Goal: Find specific page/section: Find specific page/section

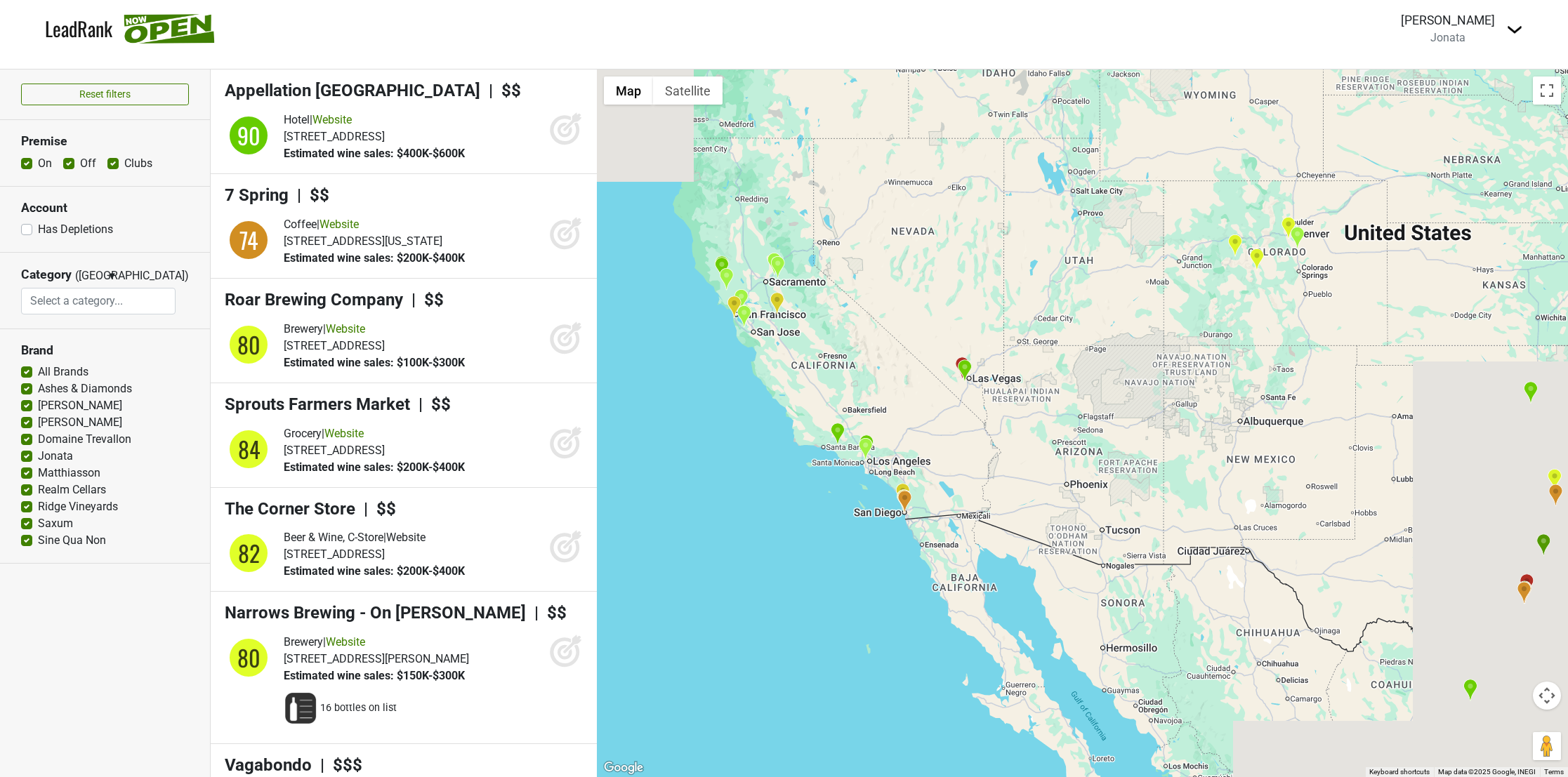
select select
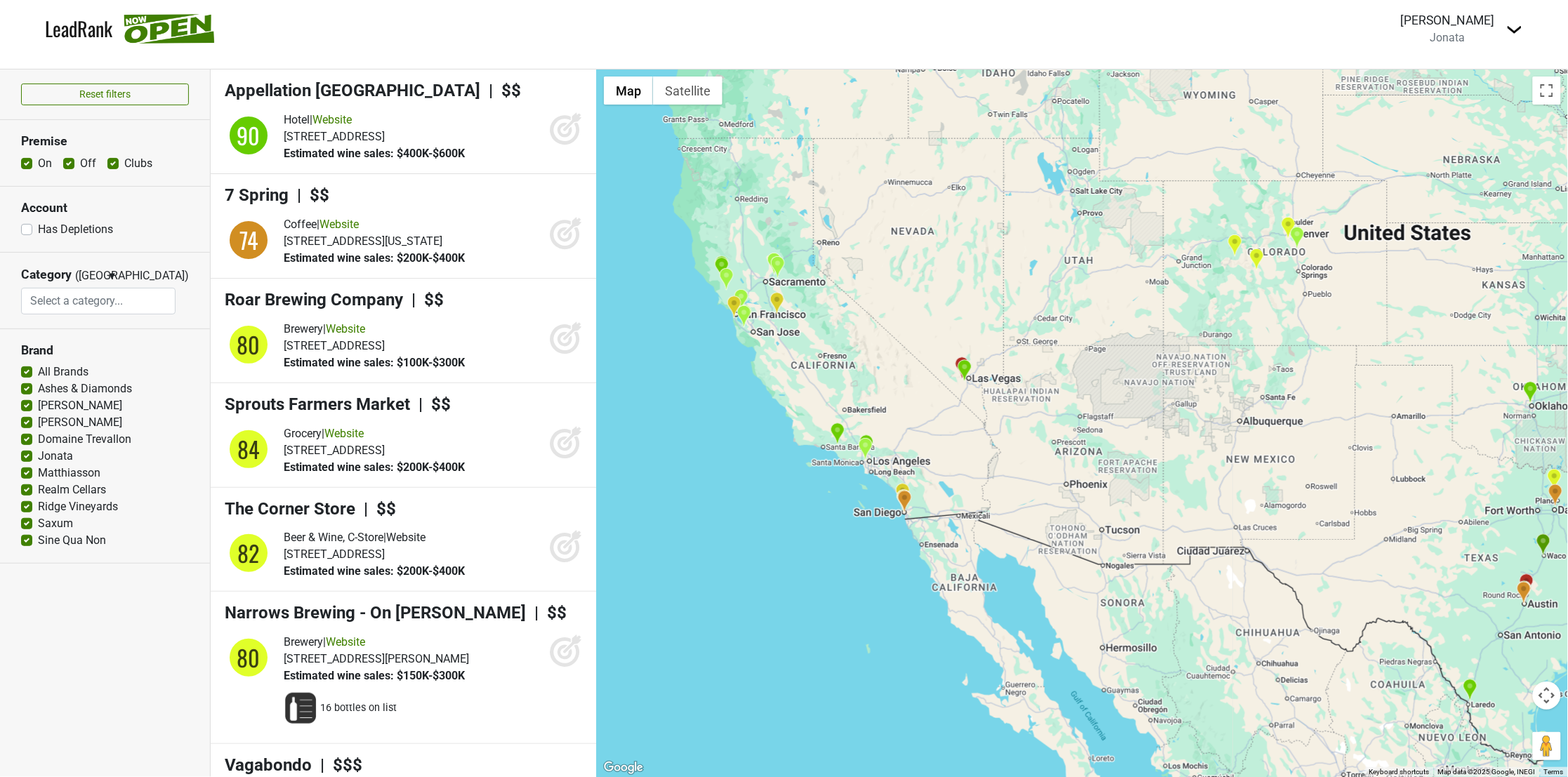
click at [85, 35] on link "LeadRank" at bounding box center [78, 28] width 68 height 29
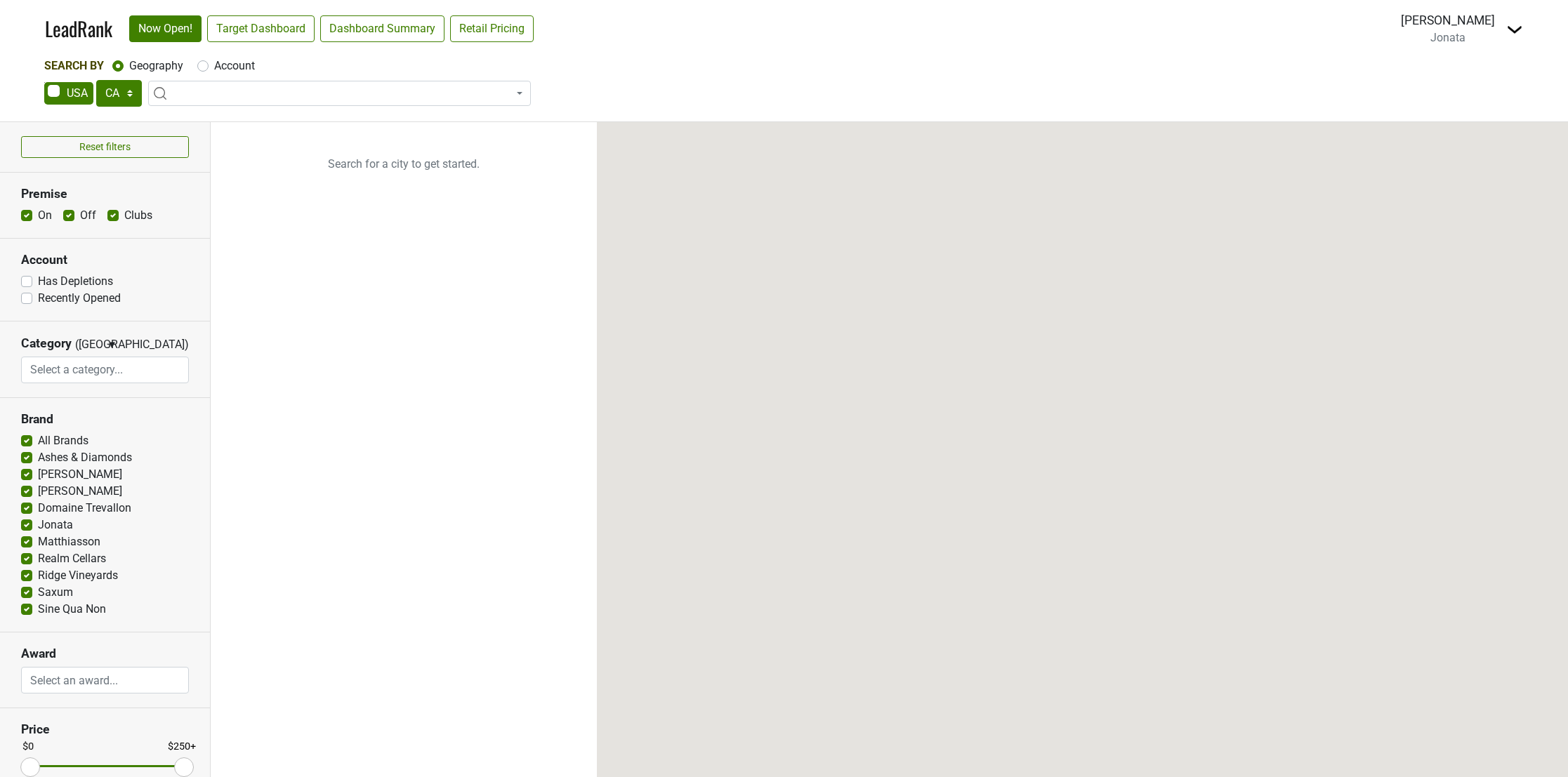
select select "CA"
select select
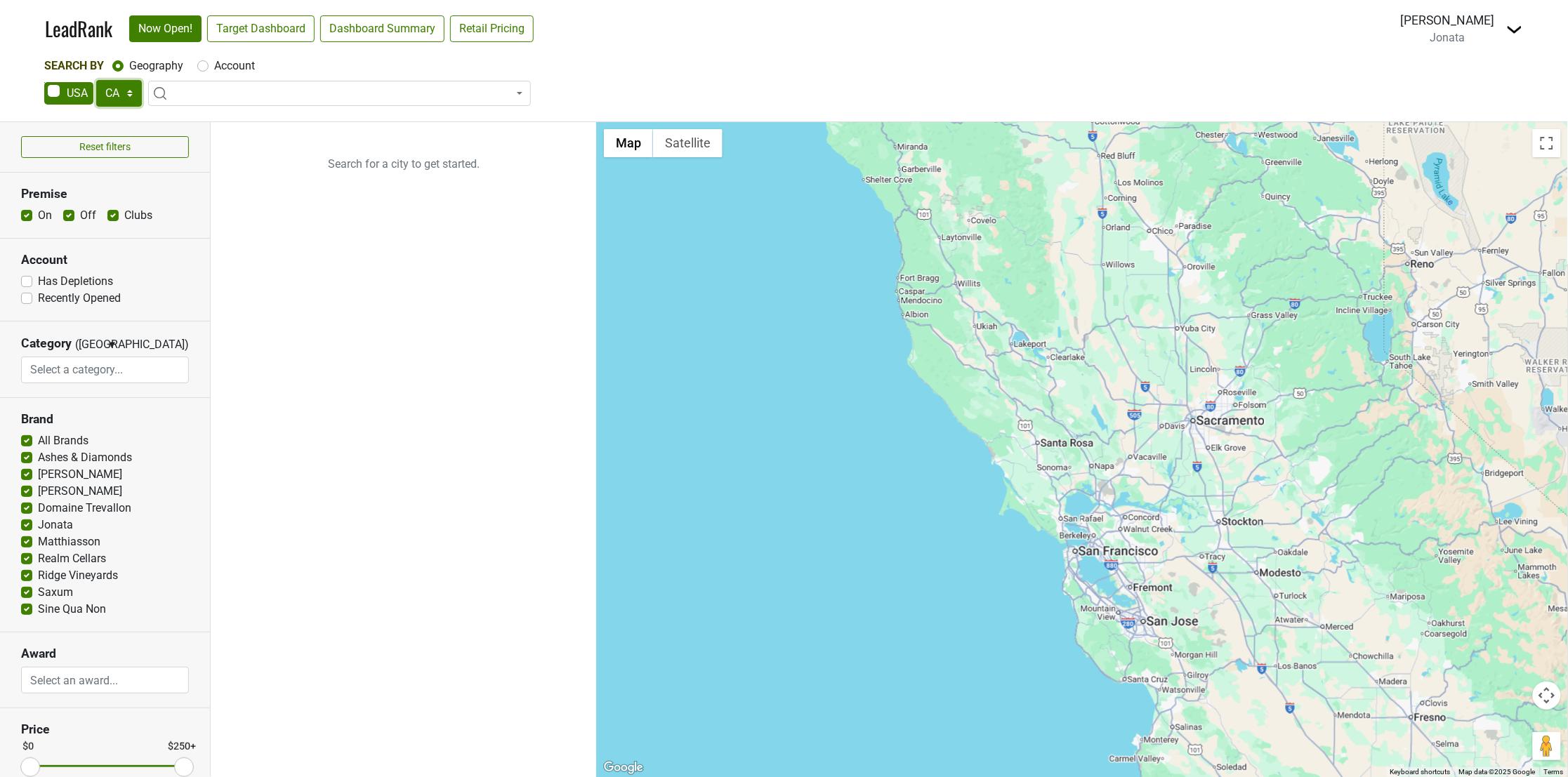
click at [128, 93] on select "AK AL AR AZ CA CO CT DC DE FL [GEOGRAPHIC_DATA] HI IA ID IL IN KS [GEOGRAPHIC_D…" at bounding box center [118, 93] width 46 height 26
select select "NC"
click at [96, 80] on select "AK AL AR AZ CA CO CT DC DE FL [GEOGRAPHIC_DATA] HI IA ID IL IN KS [GEOGRAPHIC_D…" at bounding box center [118, 93] width 46 height 26
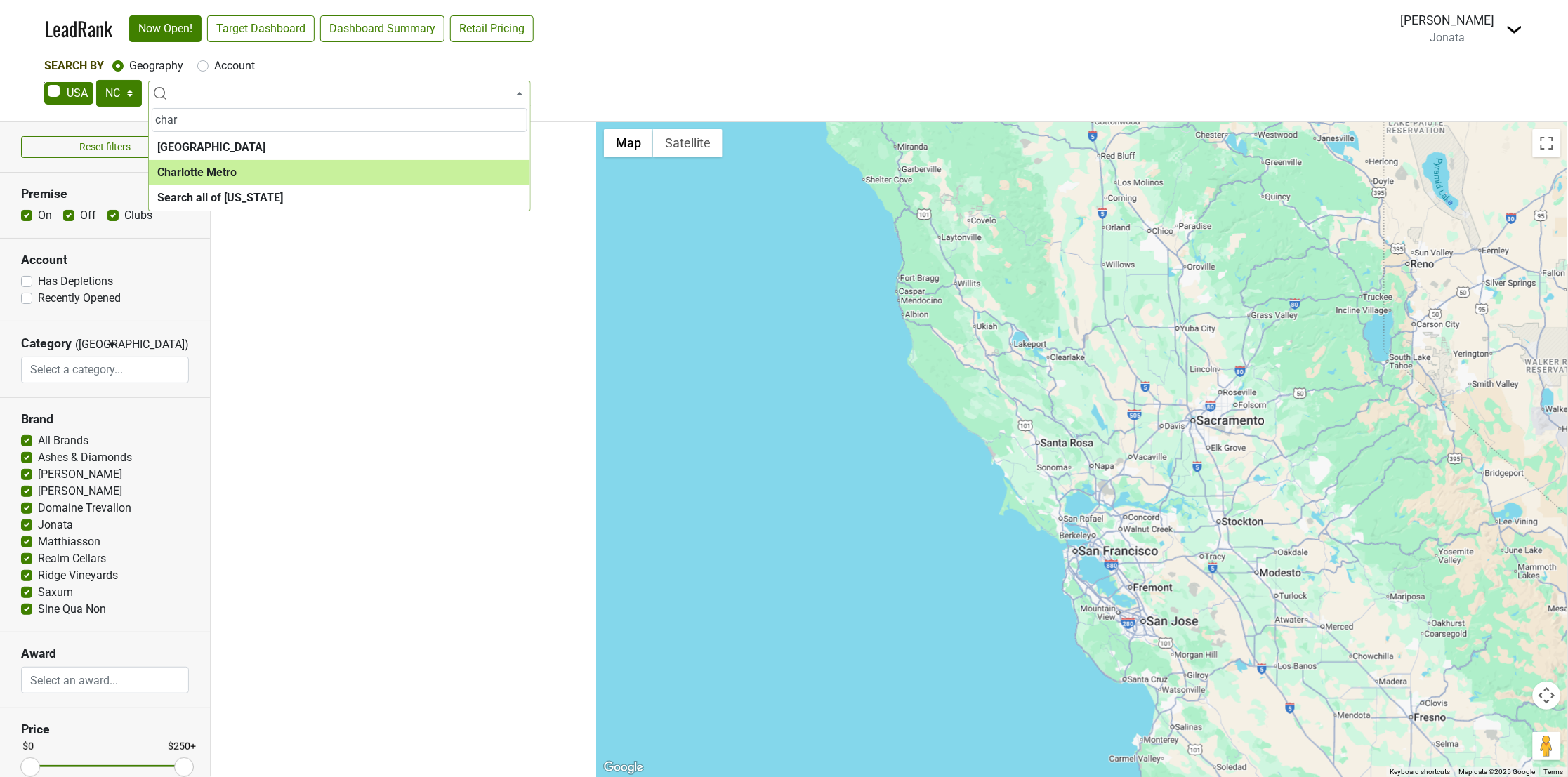
type input "char"
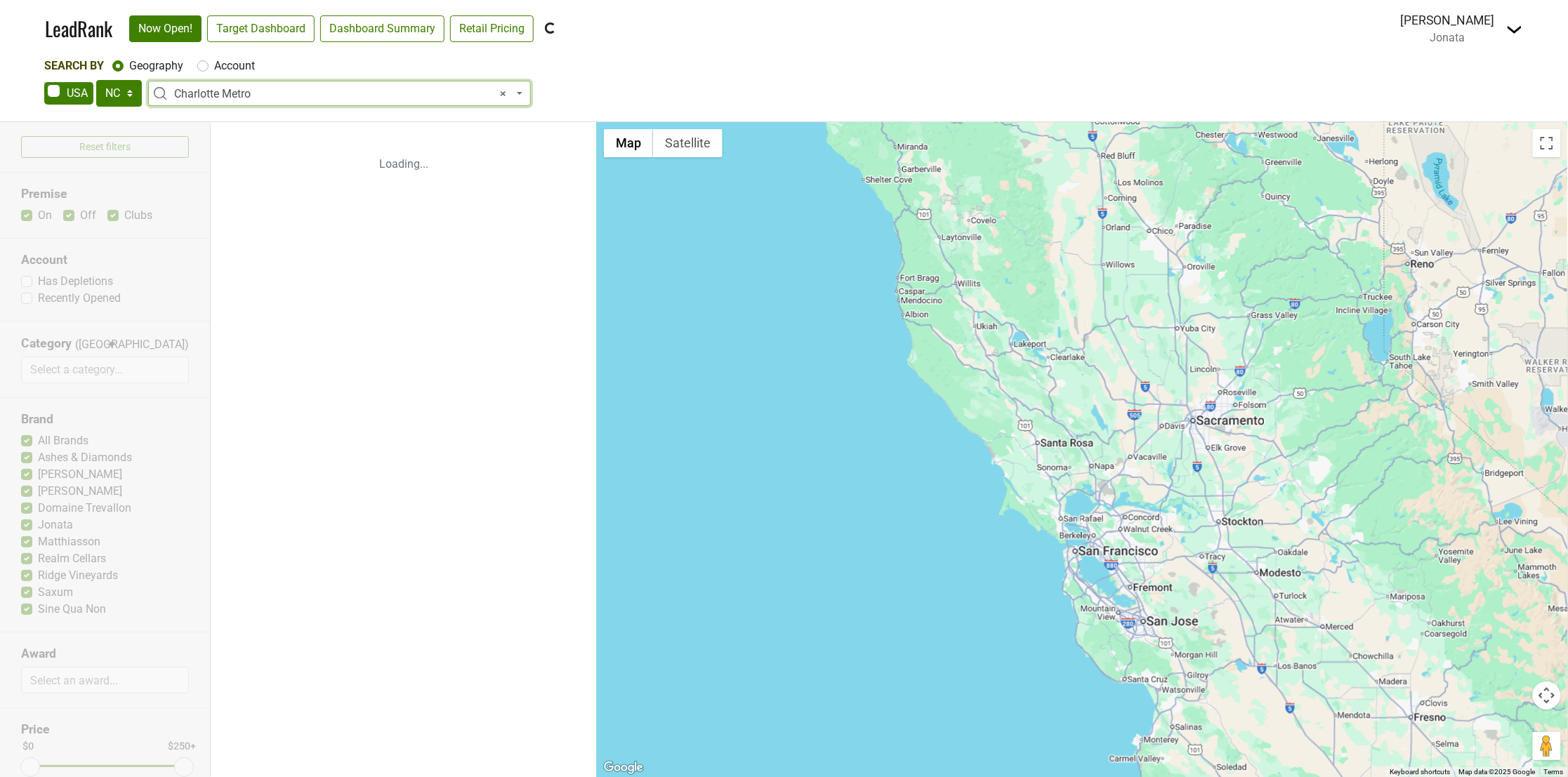
select select "1315"
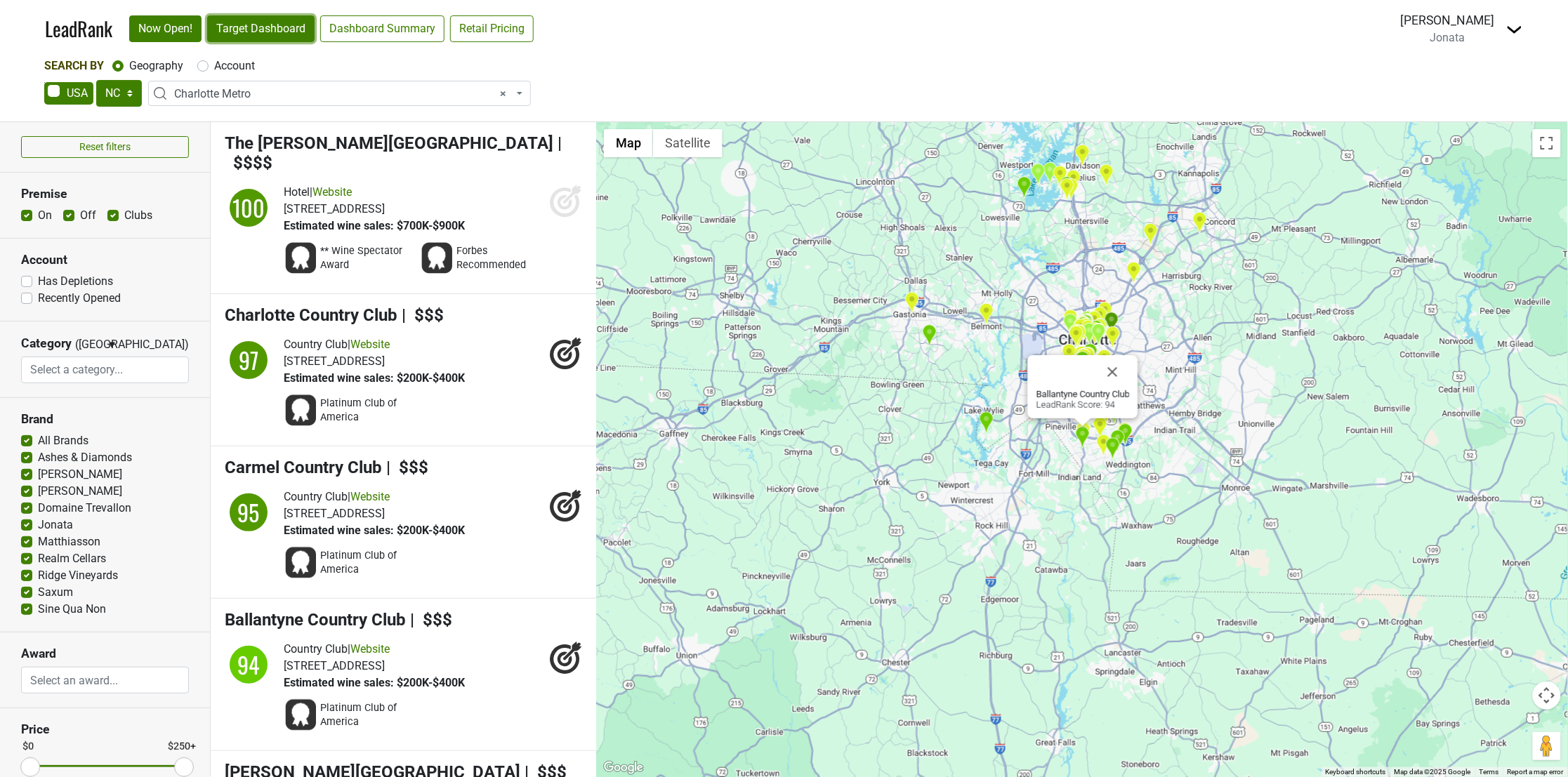
click at [281, 22] on link "Target Dashboard" at bounding box center [261, 28] width 108 height 26
click at [239, 93] on span "× Charlotte Metro" at bounding box center [344, 94] width 339 height 17
drag, startPoint x: 120, startPoint y: 90, endPoint x: 125, endPoint y: 109, distance: 19.6
click at [120, 90] on select "AK AL AR AZ CA CO CT DC DE FL GA HI IA ID IL IN KS KY LA MA MD ME MI MN MO MS M…" at bounding box center [118, 93] width 46 height 26
select select "SC"
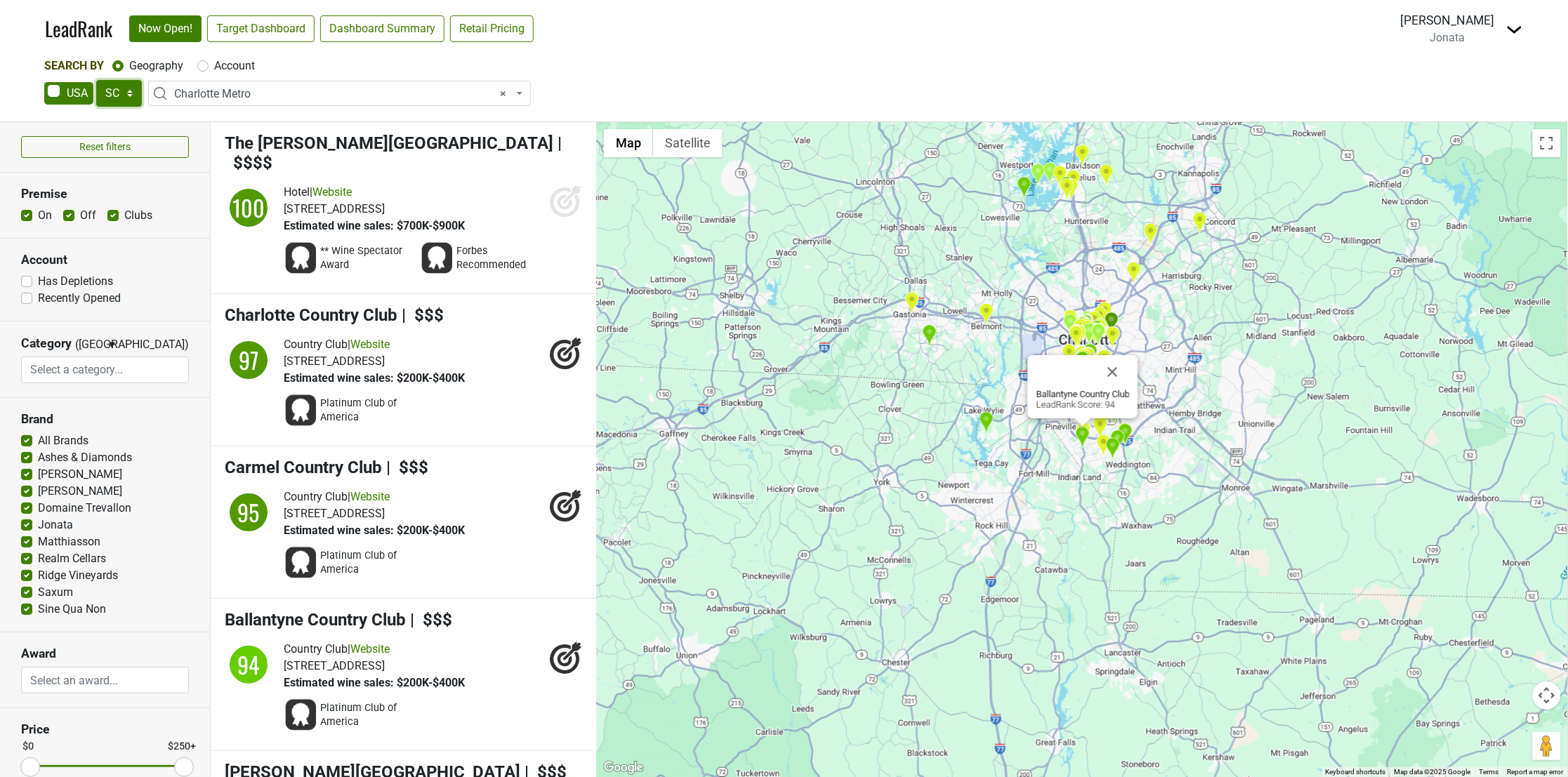
click at [96, 80] on select "AK AL AR AZ CA CO CT DC DE FL GA HI IA ID IL IN KS KY LA MA MD ME MI MN MO MS M…" at bounding box center [118, 93] width 46 height 26
select select
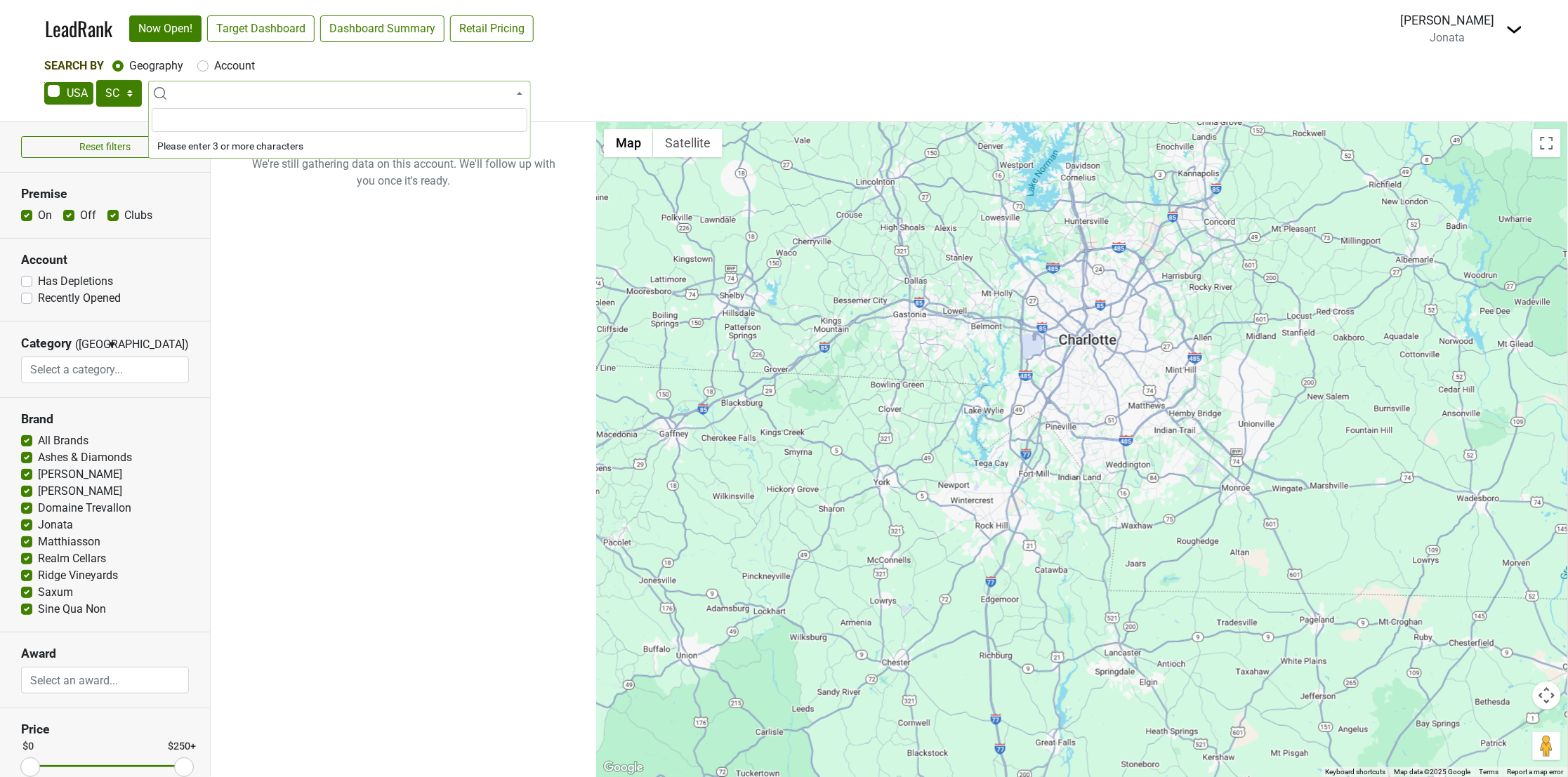
drag, startPoint x: 166, startPoint y: 121, endPoint x: 170, endPoint y: 106, distance: 15.5
click at [166, 119] on input "search" at bounding box center [340, 119] width 376 height 23
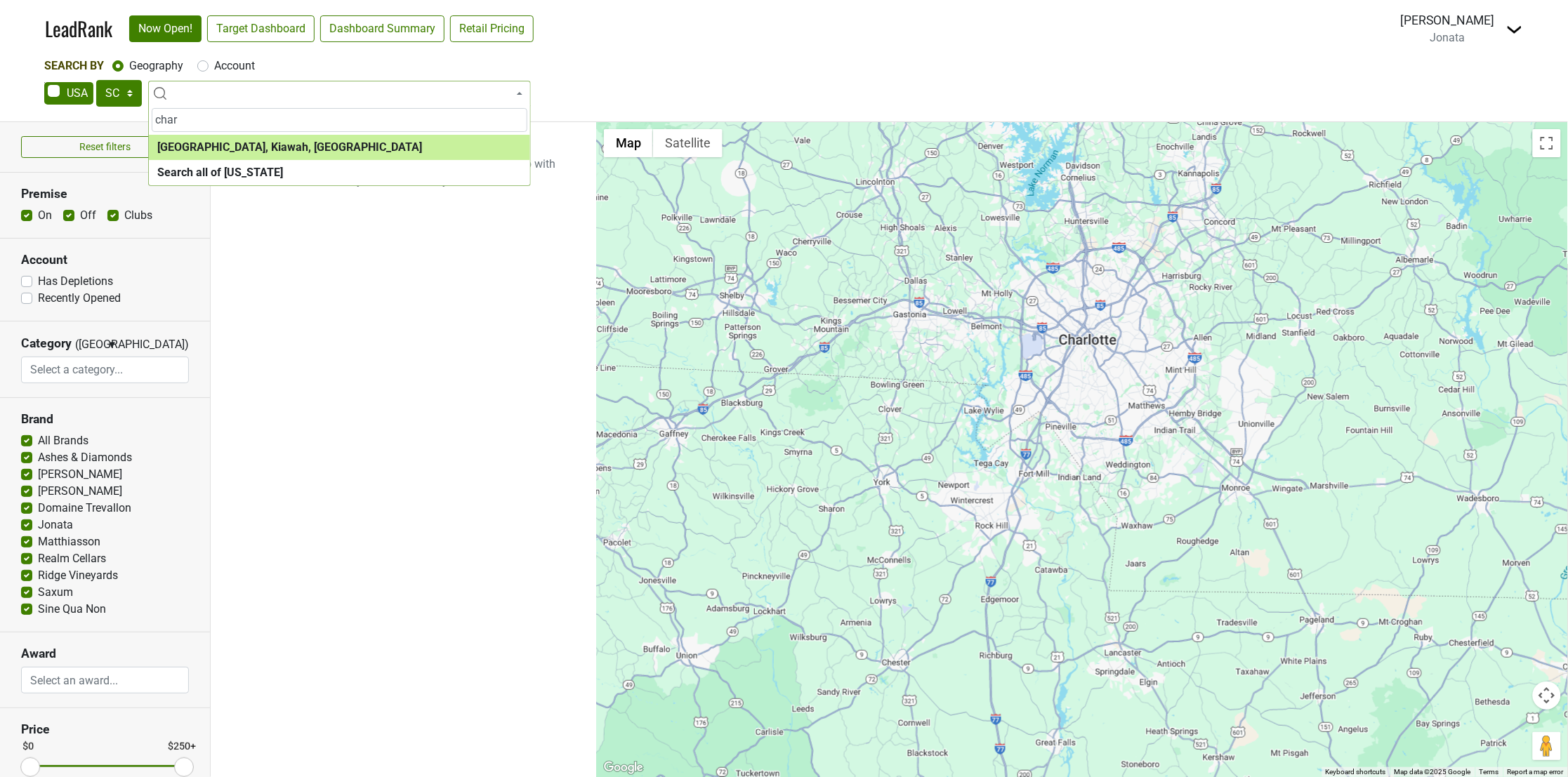
click at [192, 120] on input "char" at bounding box center [340, 119] width 376 height 23
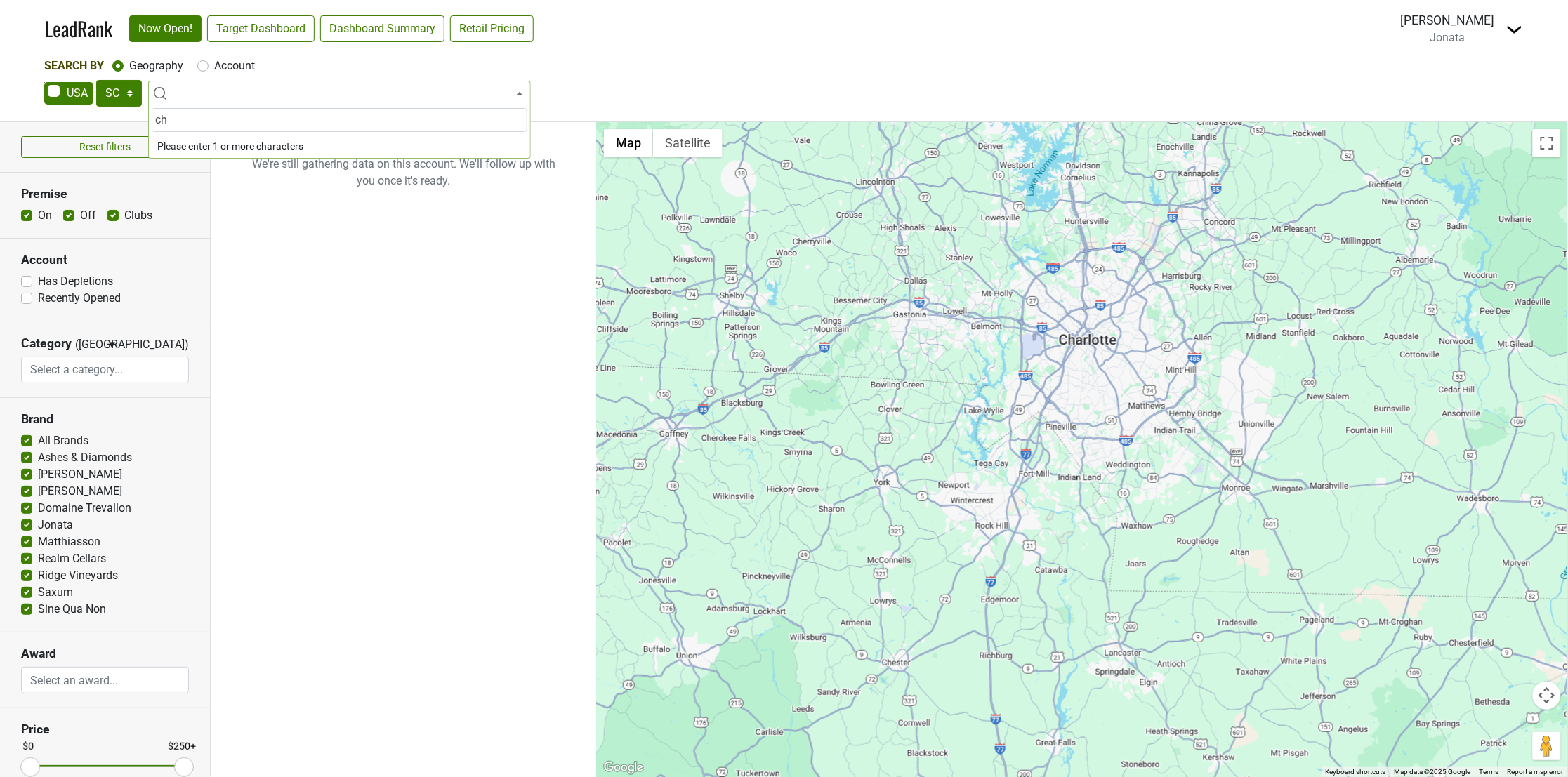
type input "c"
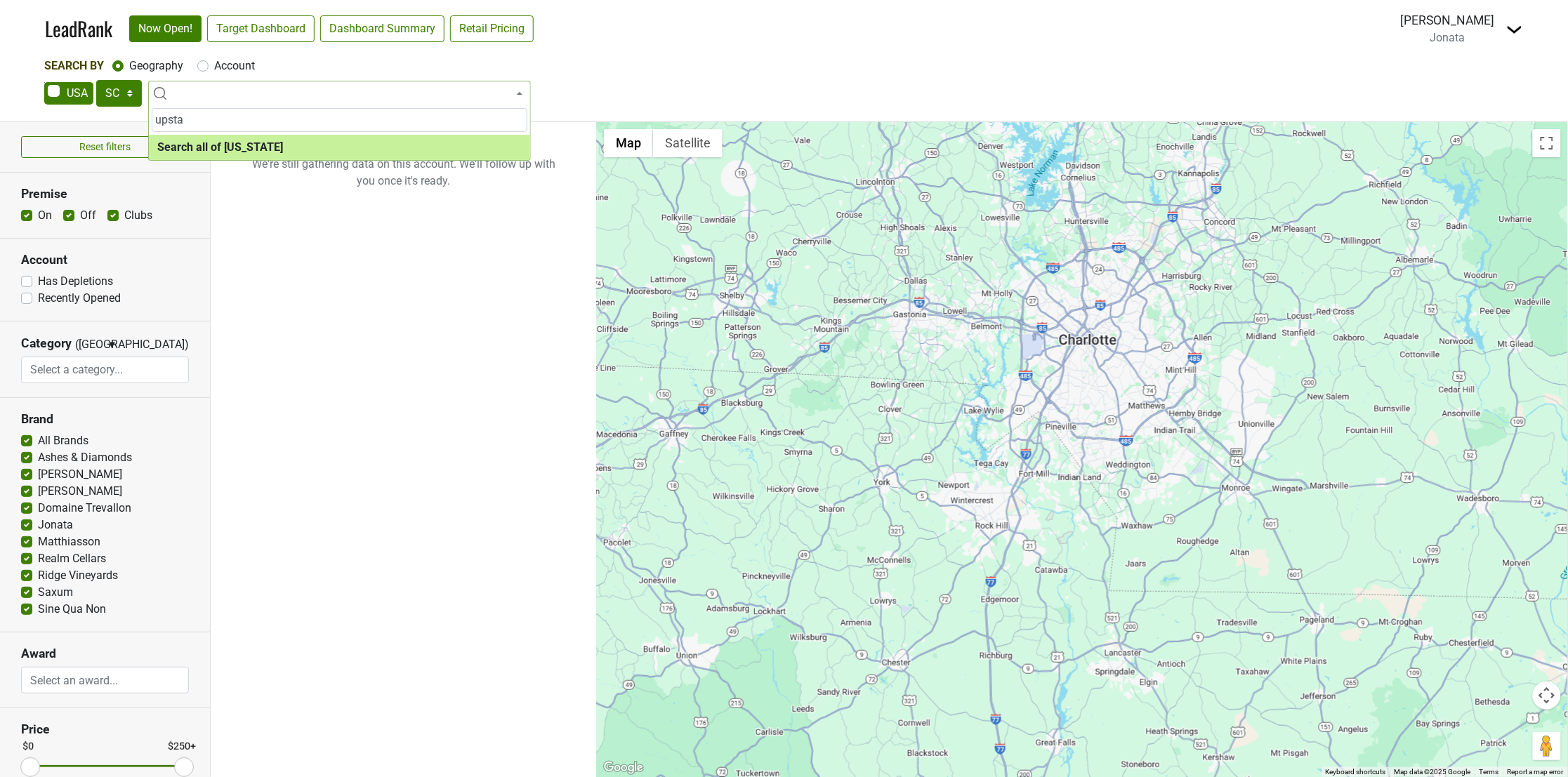
type input "upstat"
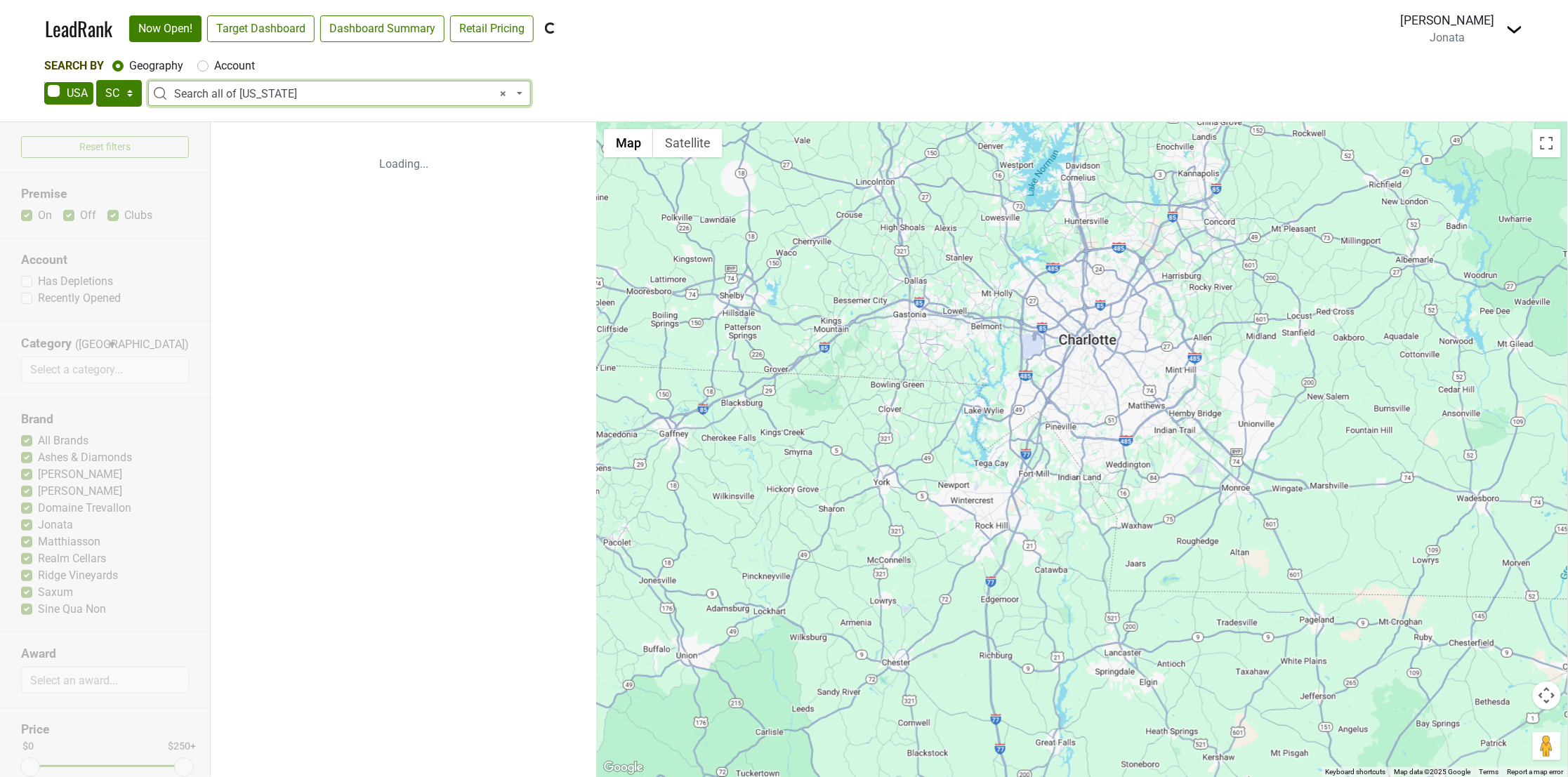
select select "ALL_SC"
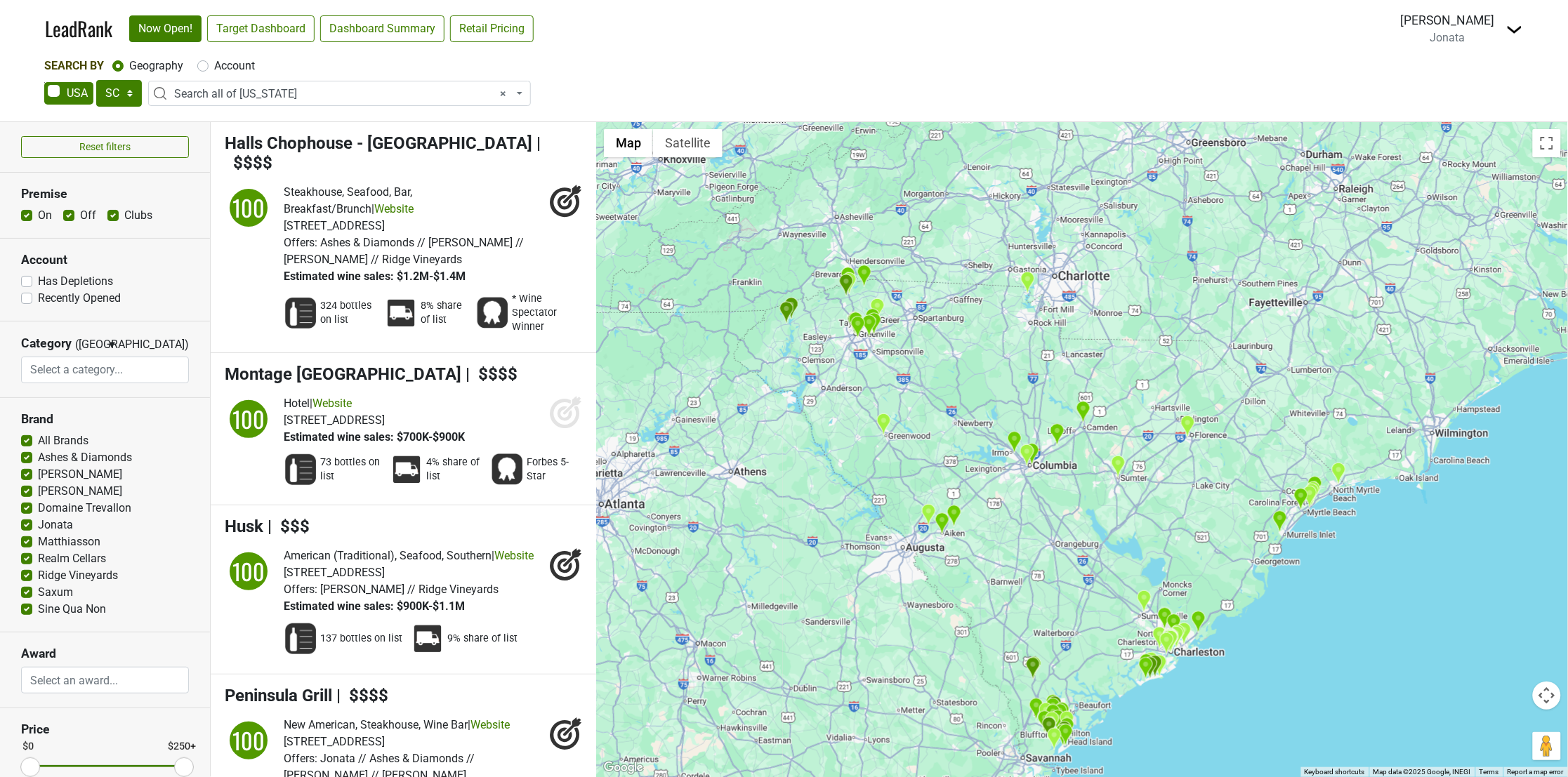
drag, startPoint x: 1124, startPoint y: 439, endPoint x: 1104, endPoint y: 513, distance: 76.7
click at [1104, 513] on div at bounding box center [1083, 449] width 971 height 655
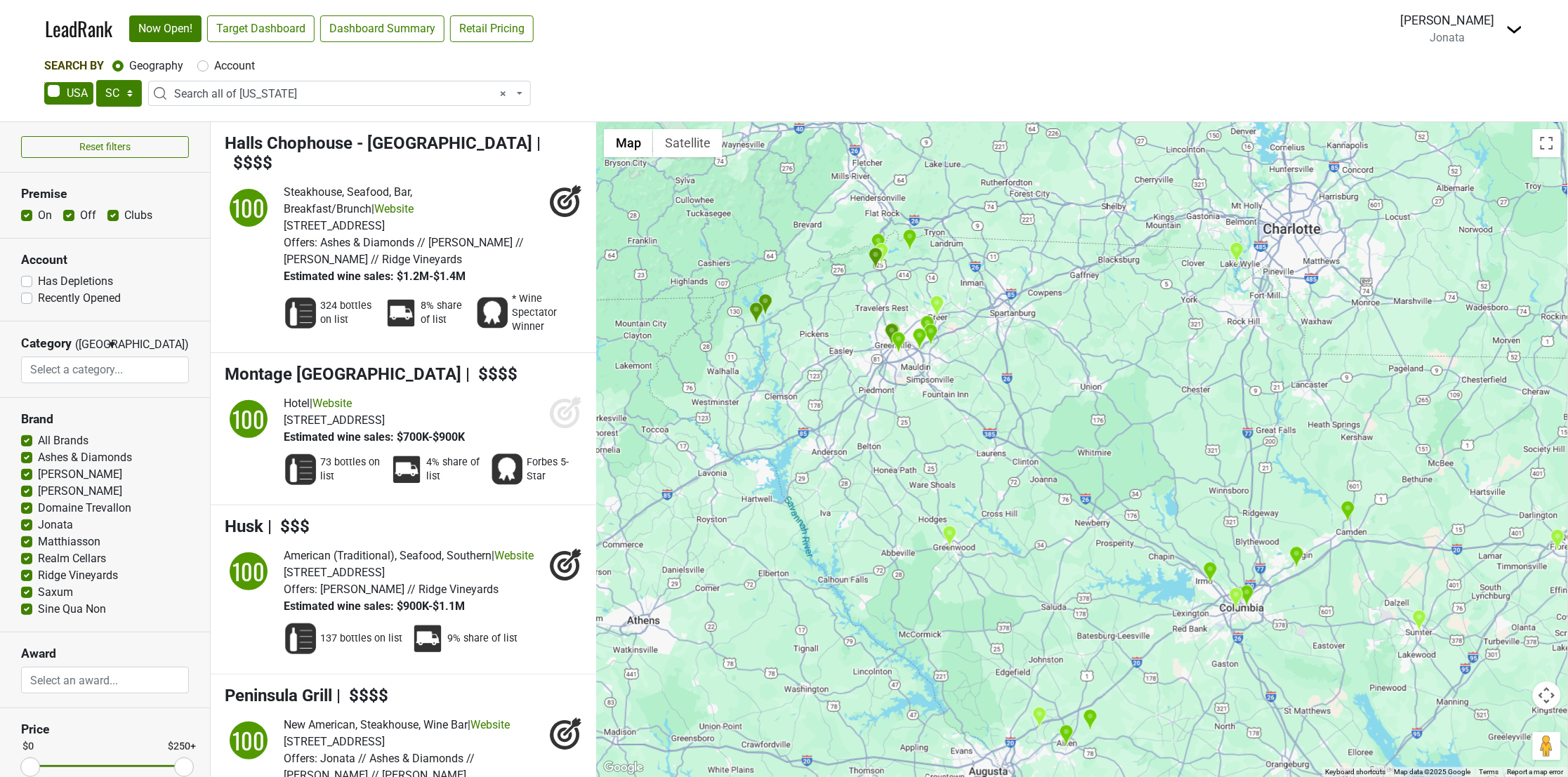
drag, startPoint x: 880, startPoint y: 351, endPoint x: 1097, endPoint y: 359, distance: 217.1
click at [1097, 359] on div at bounding box center [1083, 449] width 971 height 655
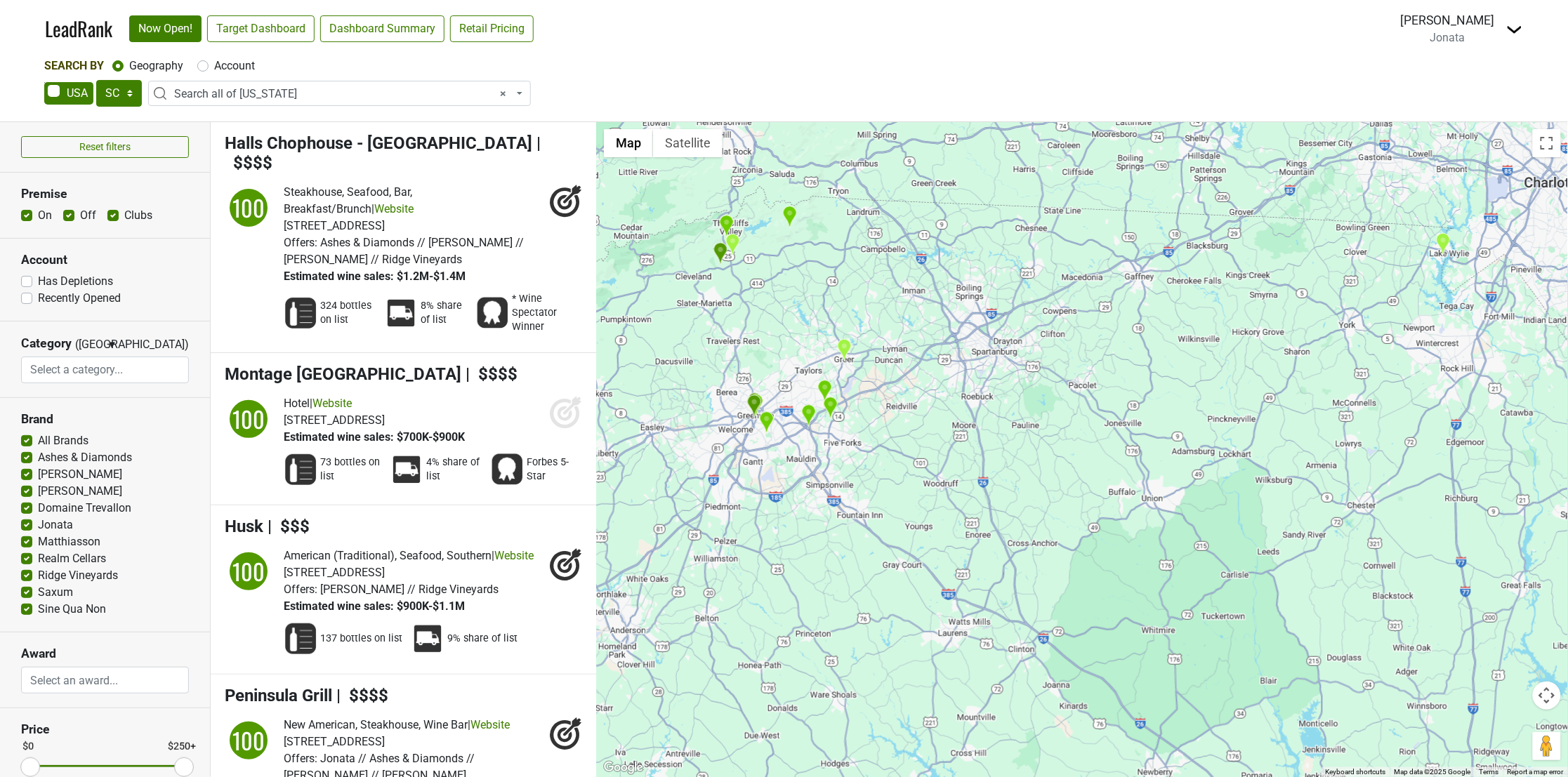
drag, startPoint x: 1034, startPoint y: 359, endPoint x: 1037, endPoint y: 443, distance: 84.1
click at [1037, 443] on div at bounding box center [1083, 449] width 971 height 655
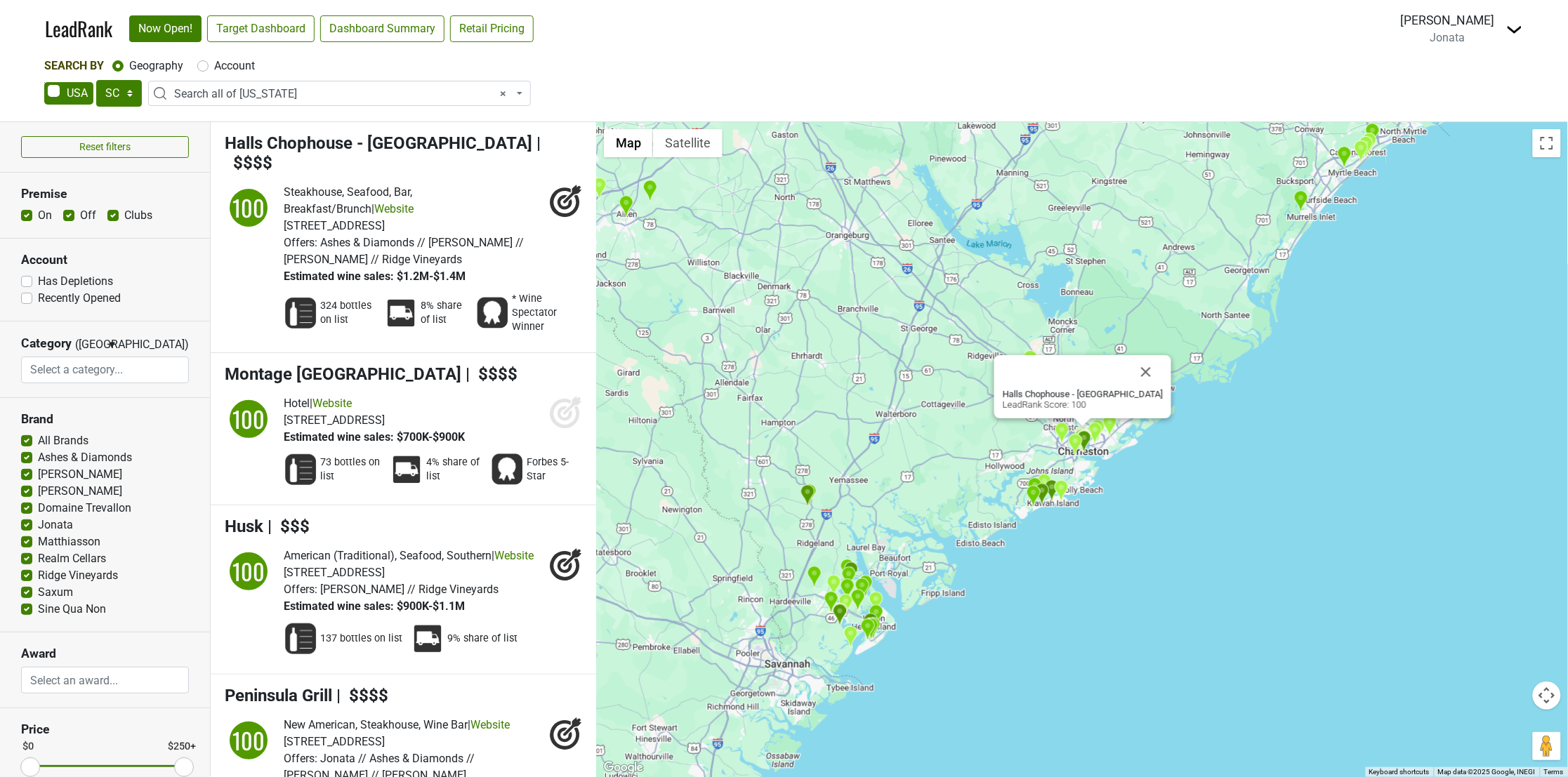
click at [230, 84] on span "× Search all of South Carolina" at bounding box center [339, 93] width 383 height 25
type input "gre"
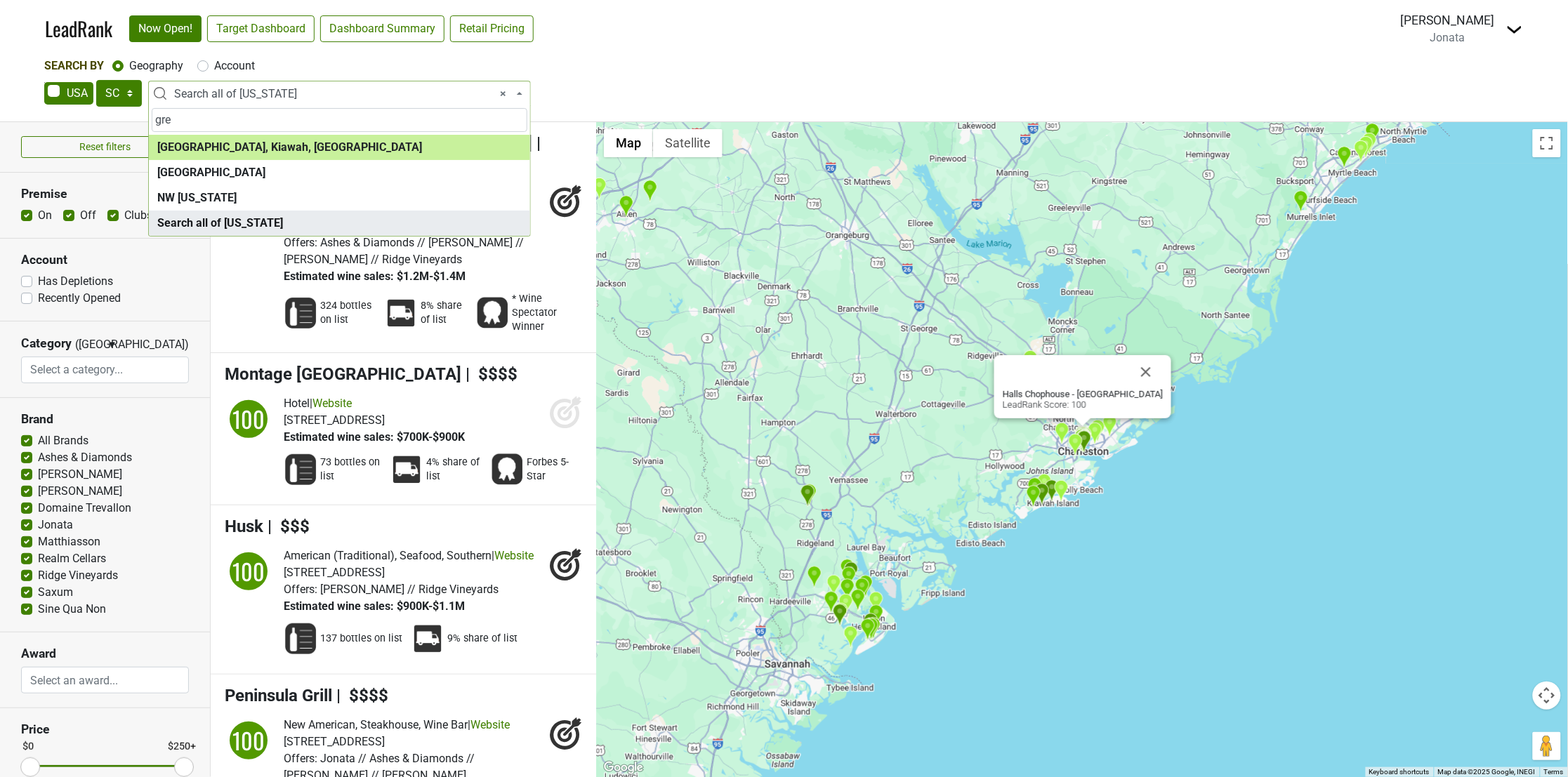
click at [245, 128] on input "gre" at bounding box center [340, 119] width 376 height 23
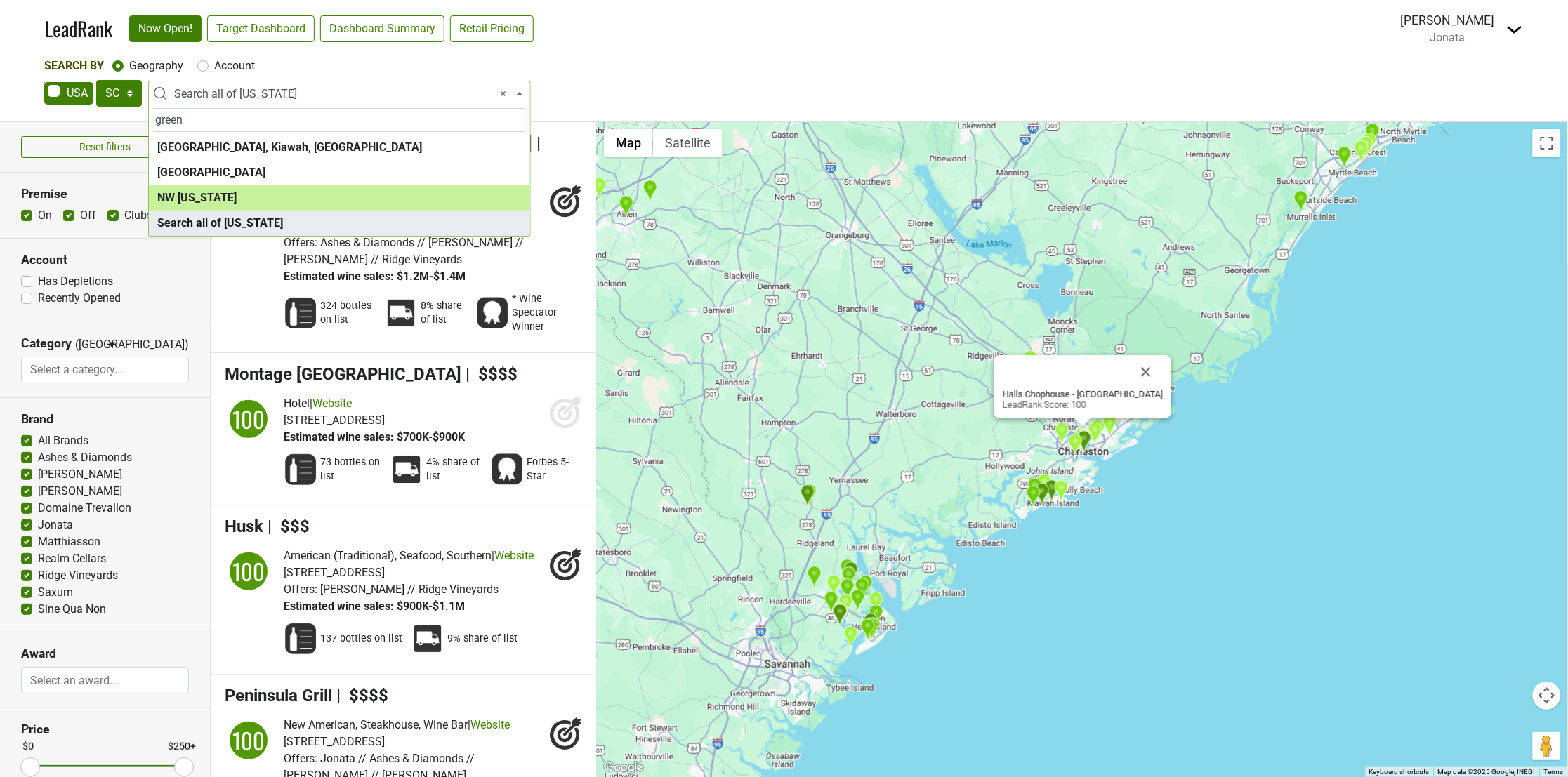
type input "green"
select select "1197"
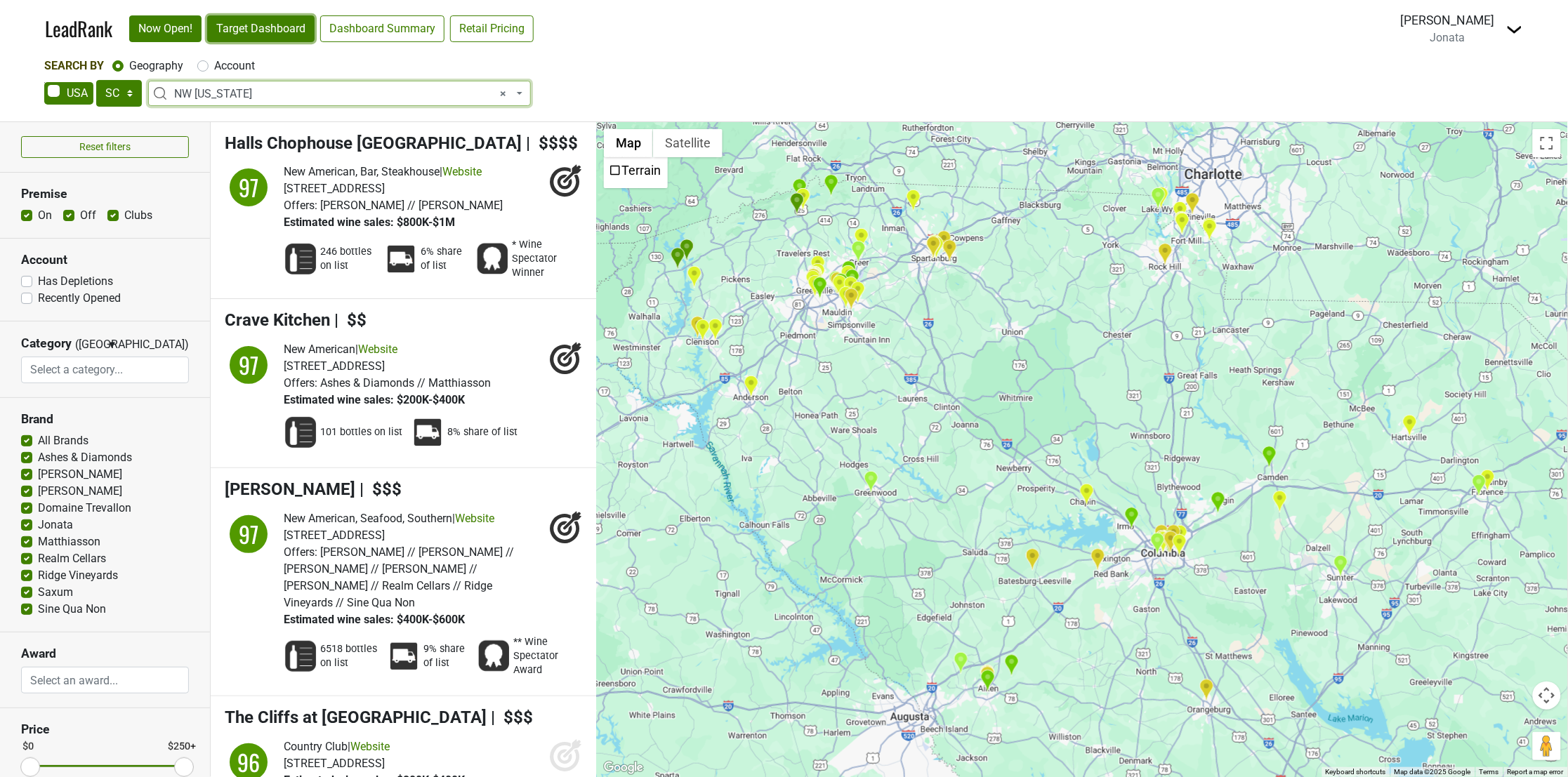
click at [258, 23] on link "Target Dashboard" at bounding box center [261, 28] width 108 height 26
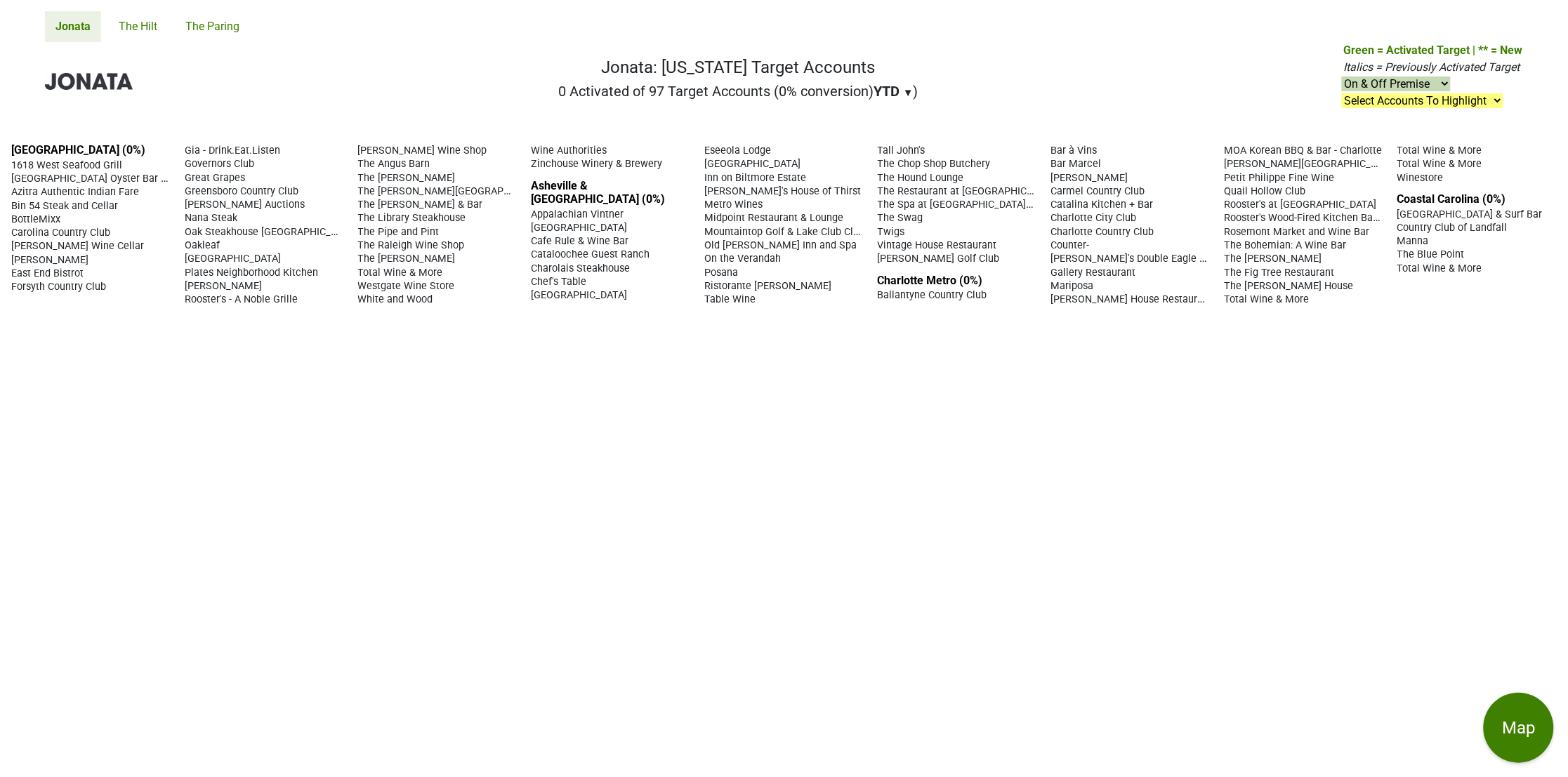
drag, startPoint x: 8, startPoint y: 148, endPoint x: 1532, endPoint y: 272, distance: 1529.0
click at [1532, 272] on div "Central NC (0%) 1618 West Seafood Grill 42nd Street Oyster Bar & Seafood Grill …" at bounding box center [784, 454] width 1568 height 645
copy div "Central NC (0%) 1618 West Seafood Grill 42nd Street Oyster Bar & Seafood Grill …"
click at [25, 184] on span "42nd Street Oyster Bar & Seafood Grill" at bounding box center [119, 178] width 218 height 14
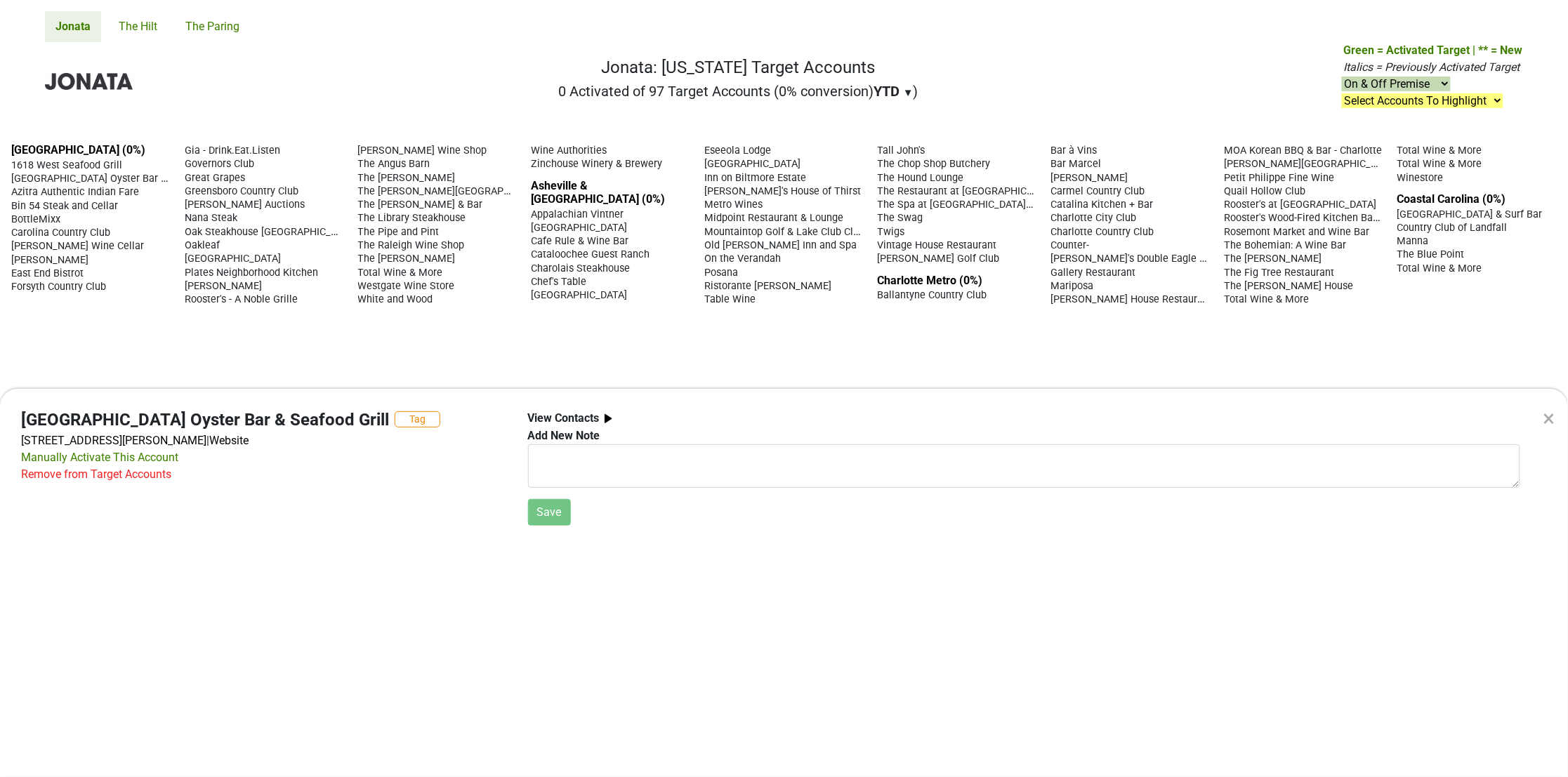
click at [1548, 420] on div "×" at bounding box center [1549, 418] width 12 height 33
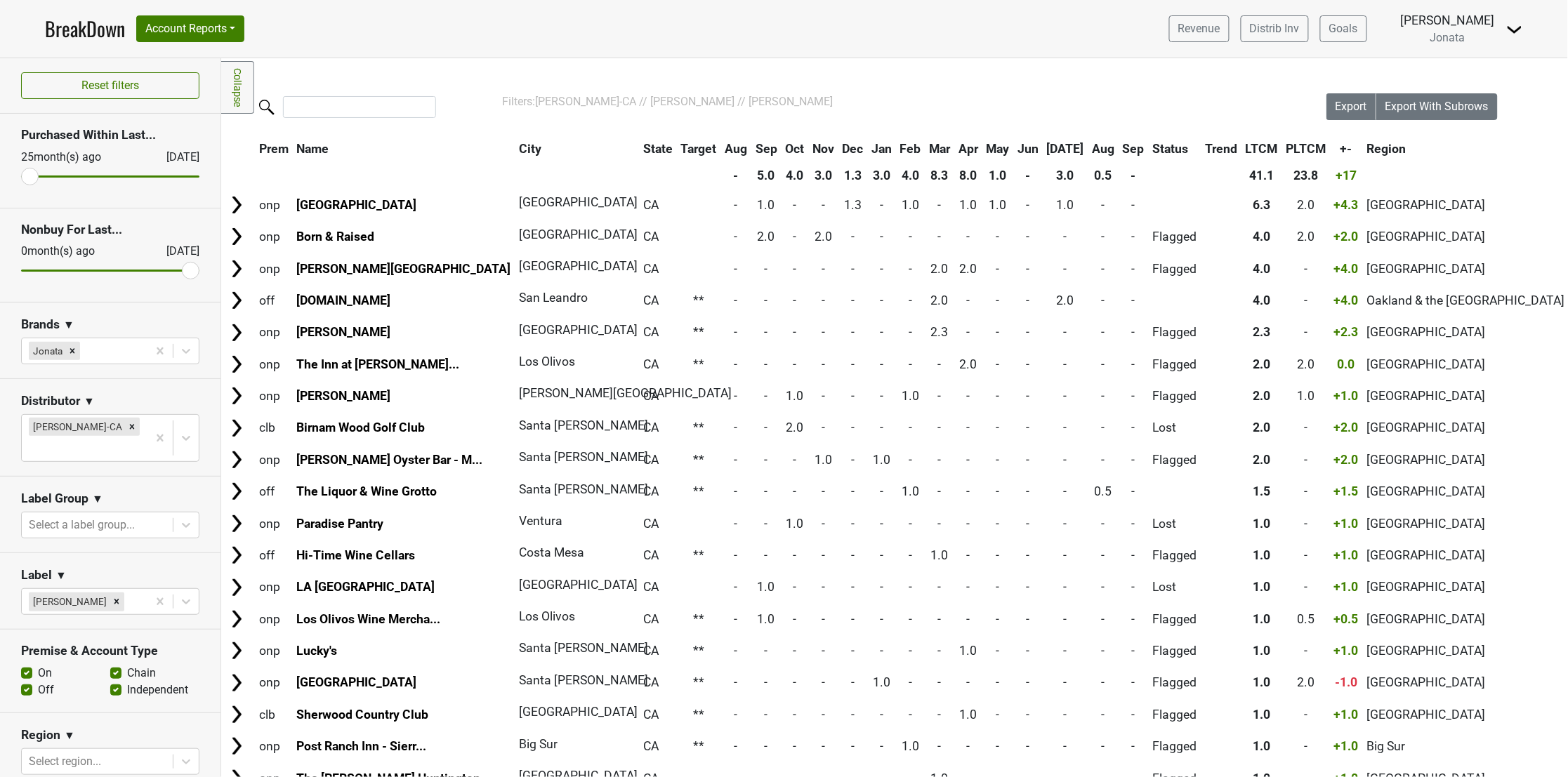
scroll to position [412, 0]
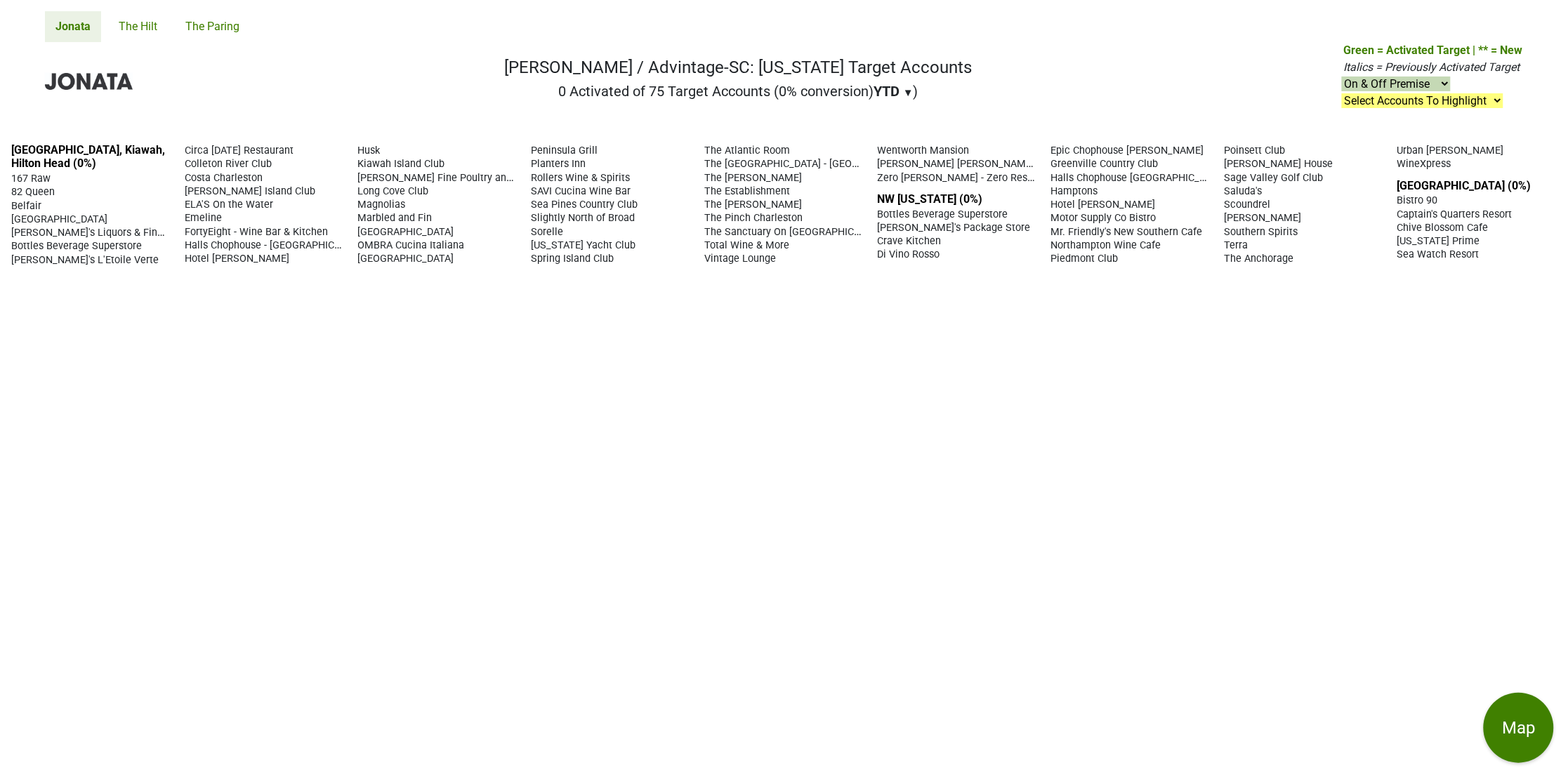
drag, startPoint x: 871, startPoint y: 205, endPoint x: 1459, endPoint y: 169, distance: 589.1
click at [1459, 169] on div "[GEOGRAPHIC_DATA], Kiawah, Hilton Head (0%) 167 Raw 82 Queen [GEOGRAPHIC_DATA] …" at bounding box center [784, 454] width 1568 height 645
copy section "NW [US_STATE] (0%) Bottles Beverage Superstore Bouharoun's Package Store Crave …"
